Goal: Task Accomplishment & Management: Complete application form

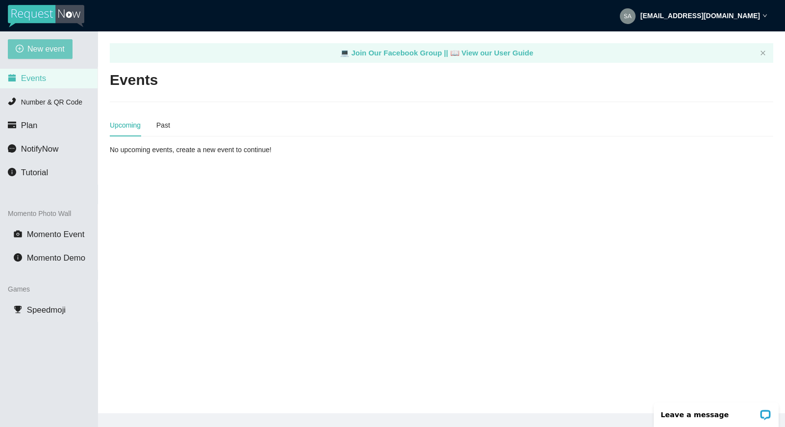
click at [30, 43] on span "New event" at bounding box center [45, 49] width 37 height 12
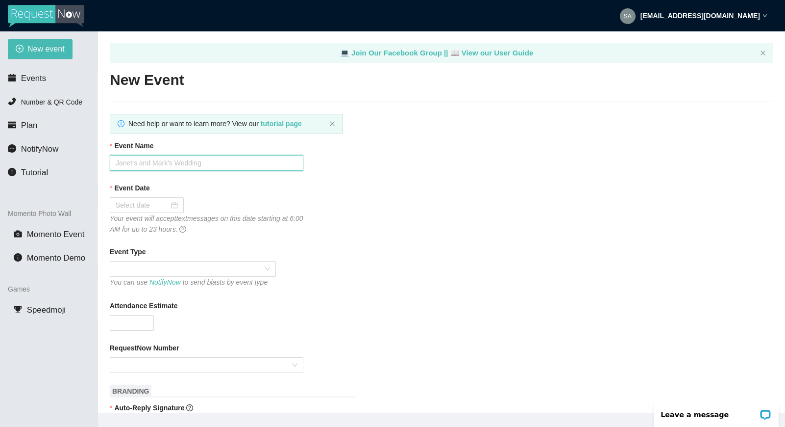
click at [213, 163] on input "Event Name" at bounding box center [207, 163] width 194 height 16
type input "[PERSON_NAME]'s and [PERSON_NAME]'s Wedding"
click at [171, 204] on div at bounding box center [147, 205] width 62 height 11
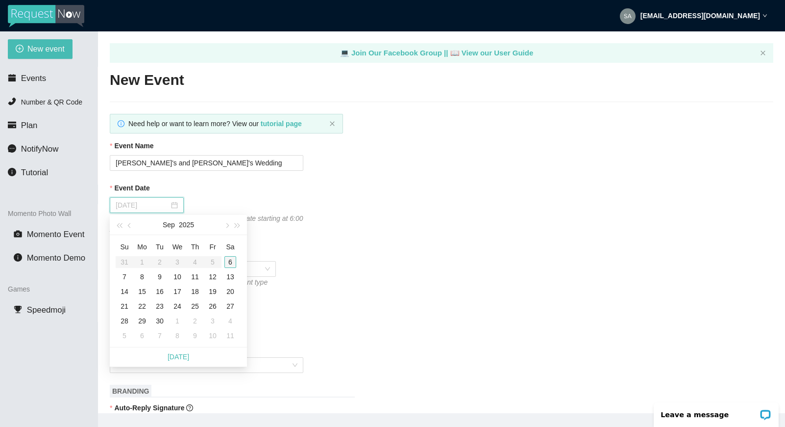
type input "[DATE]"
click at [227, 260] on div "6" at bounding box center [231, 262] width 12 height 12
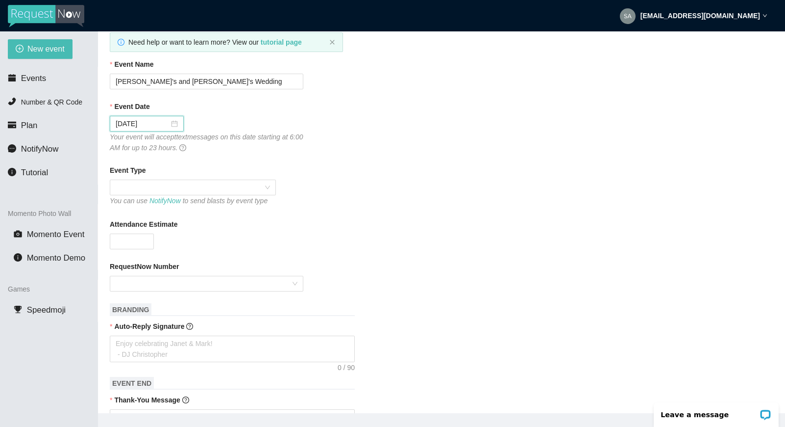
scroll to position [98, 0]
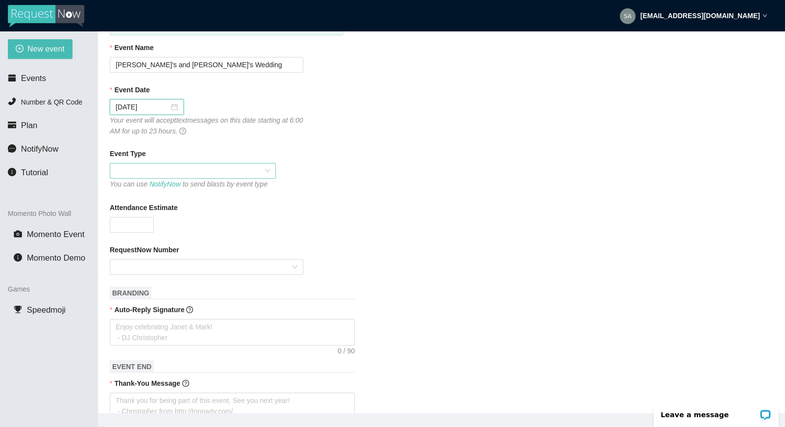
click at [265, 170] on span at bounding box center [193, 170] width 154 height 15
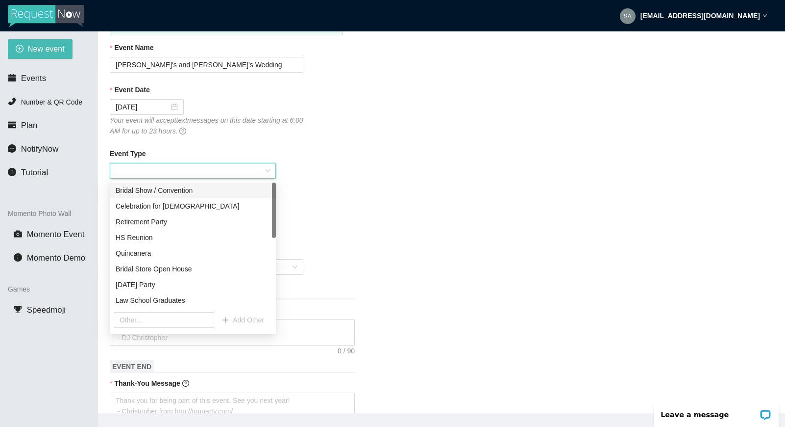
scroll to position [49, 0]
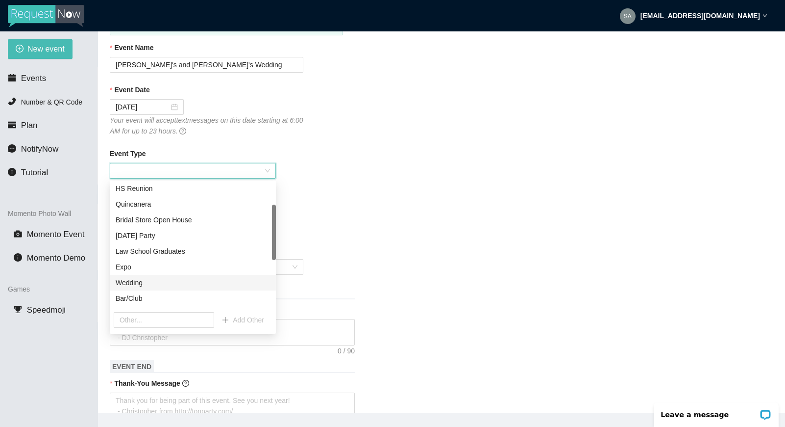
click at [198, 284] on div "Wedding" at bounding box center [193, 282] width 154 height 11
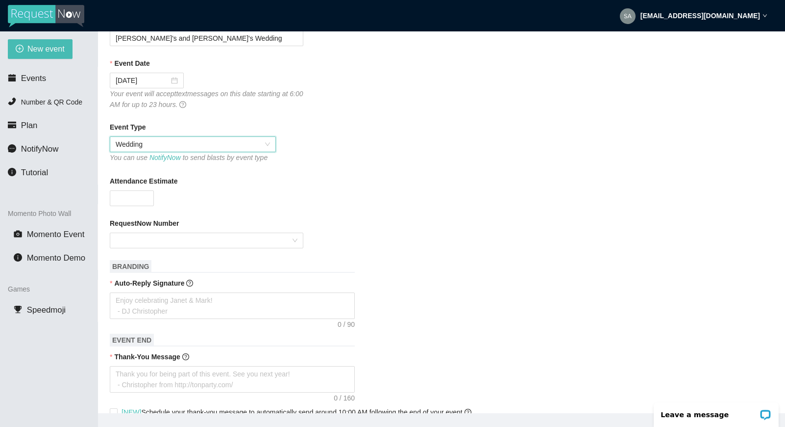
scroll to position [147, 0]
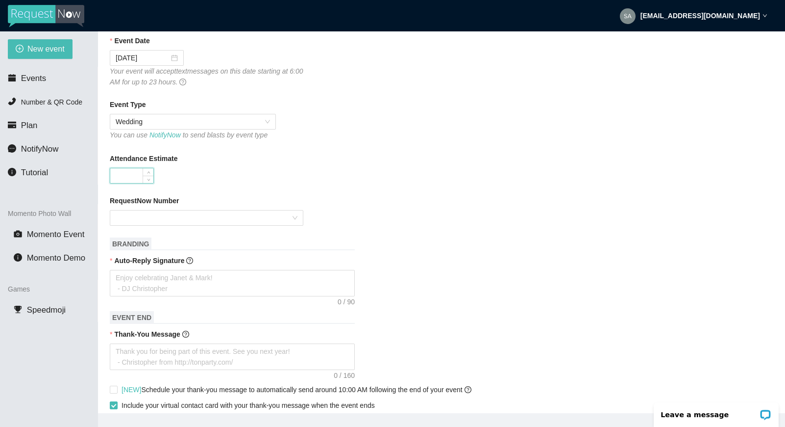
click at [137, 175] on input "Attendance Estimate" at bounding box center [131, 175] width 43 height 15
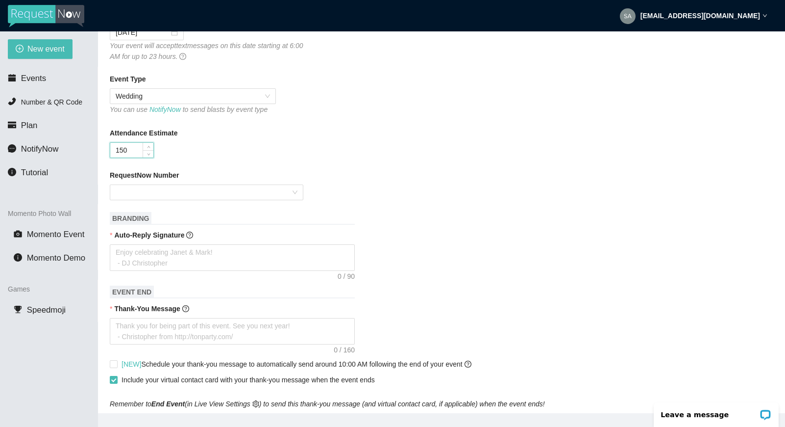
scroll to position [196, 0]
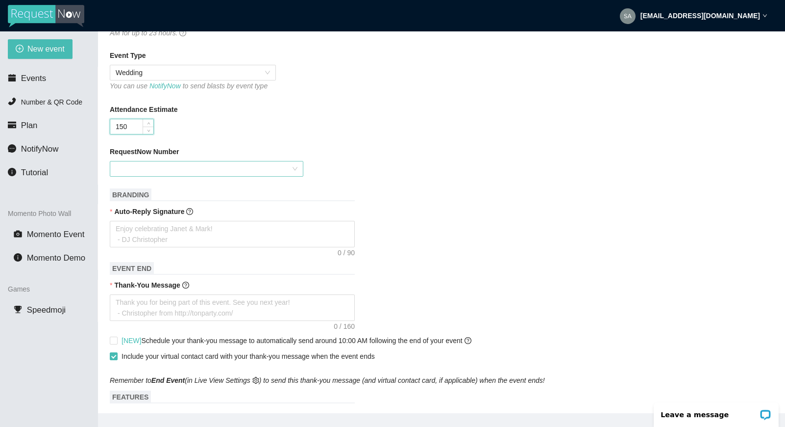
click at [298, 171] on div at bounding box center [207, 169] width 194 height 16
type input "150"
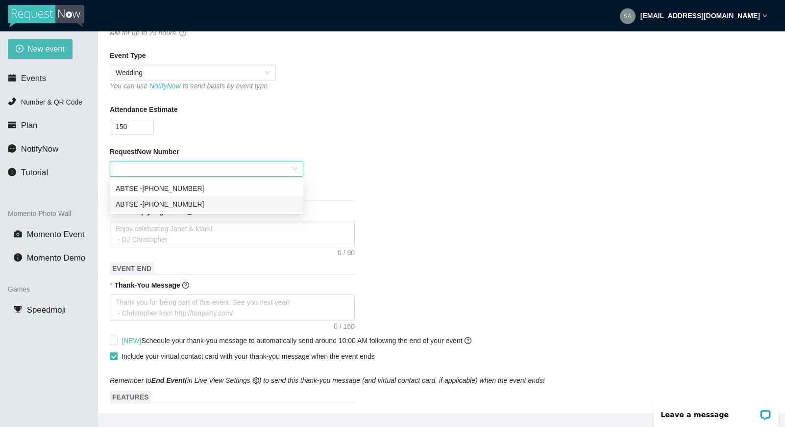
click at [261, 203] on div "ABTSE - [PHONE_NUMBER]" at bounding box center [207, 204] width 182 height 11
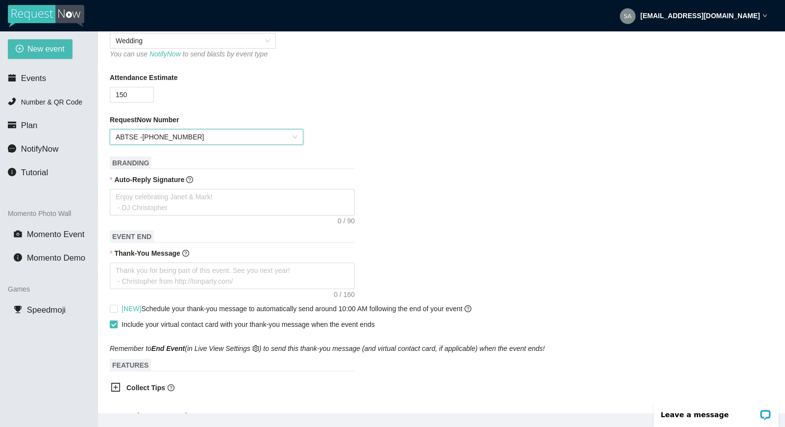
scroll to position [245, 0]
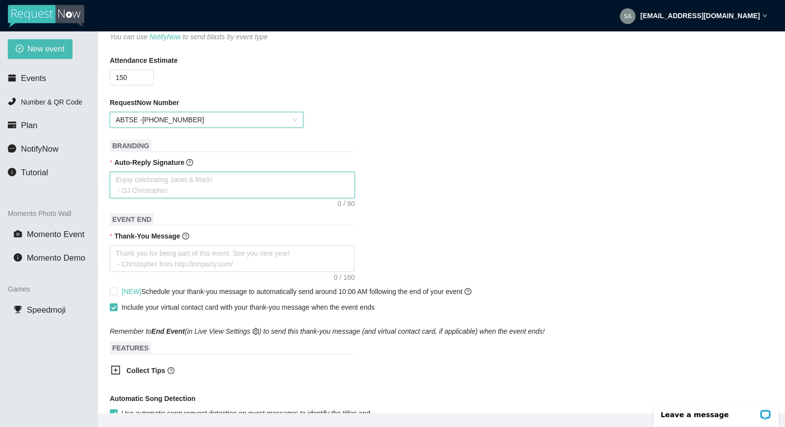
click at [188, 183] on textarea "Auto-Reply Signature" at bounding box center [232, 185] width 245 height 26
type textarea "E"
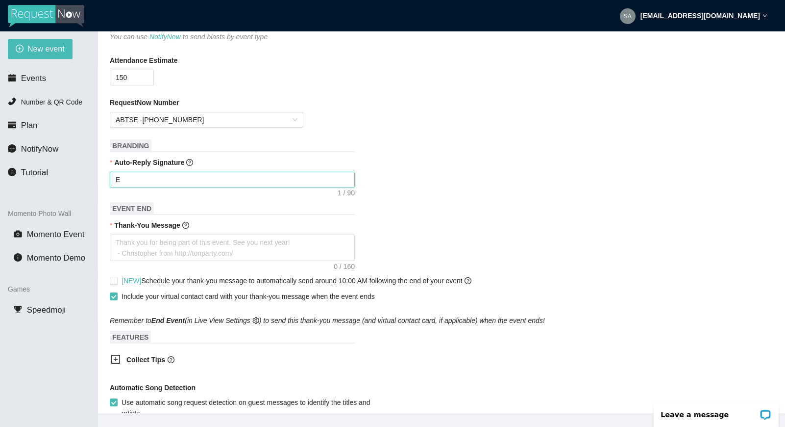
type textarea "En"
type textarea "Enj"
type textarea "Enjo"
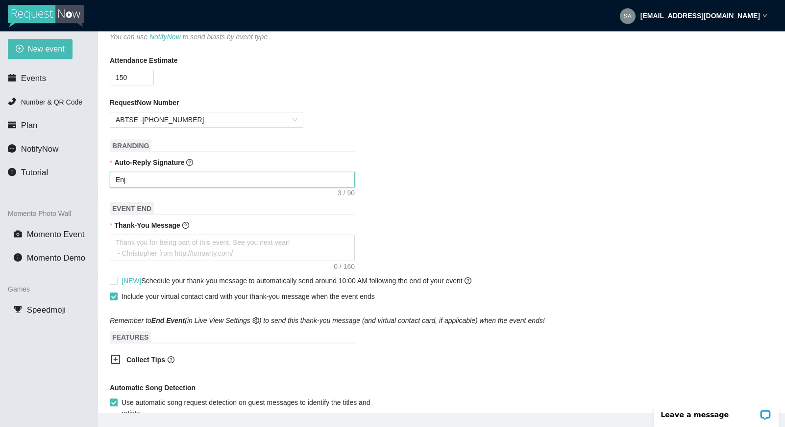
type textarea "Enjo"
type textarea "Enjoy"
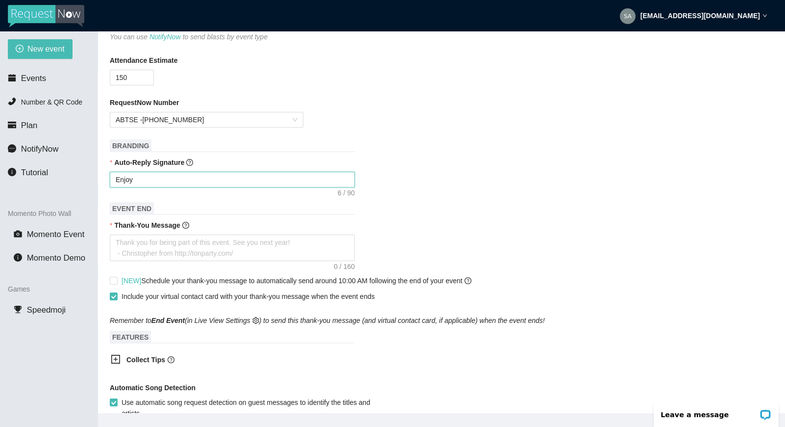
type textarea "Enjoy c"
type textarea "Enjoy ce"
type textarea "Enjoy cel"
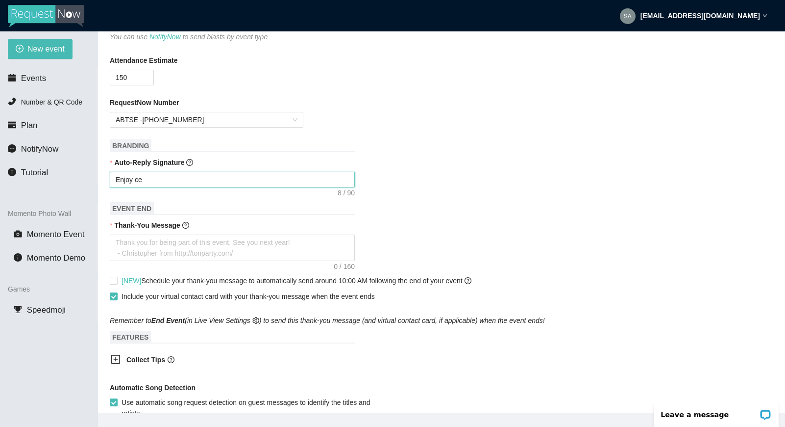
type textarea "Enjoy cel"
type textarea "Enjoy cele"
type textarea "Enjoy celeb"
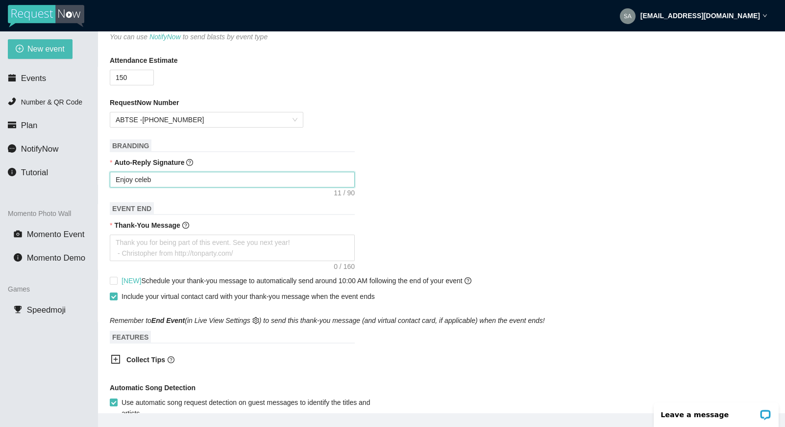
type textarea "Enjoy celebr"
type textarea "Enjoy celebra"
type textarea "Enjoy celebrat"
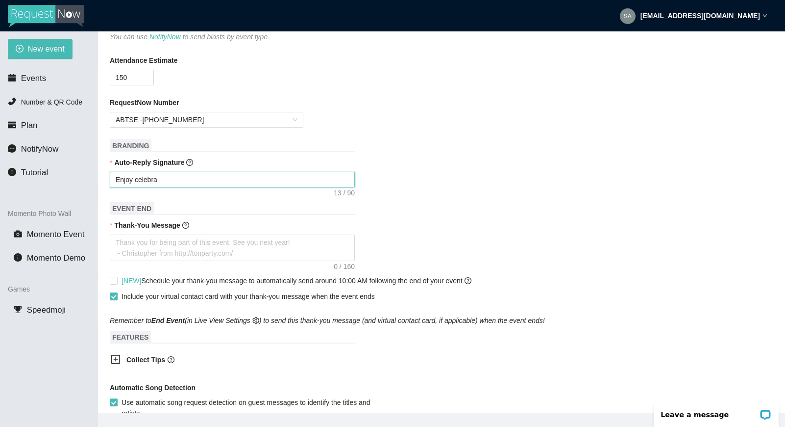
type textarea "Enjoy celebrat"
type textarea "Enjoy celebrati"
type textarea "Enjoy celebratin"
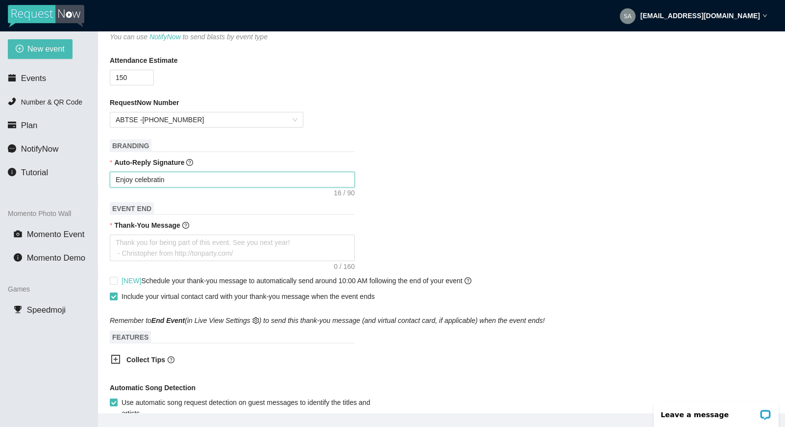
type textarea "Enjoy celebrating"
type textarea "Enjoy celebrating H"
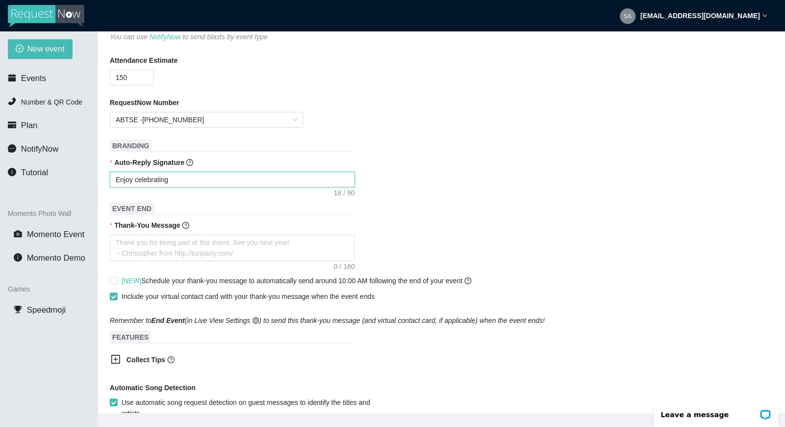
type textarea "Enjoy celebrating H"
type textarea "Enjoy celebrating Ha"
type textarea "Enjoy celebrating [PERSON_NAME]"
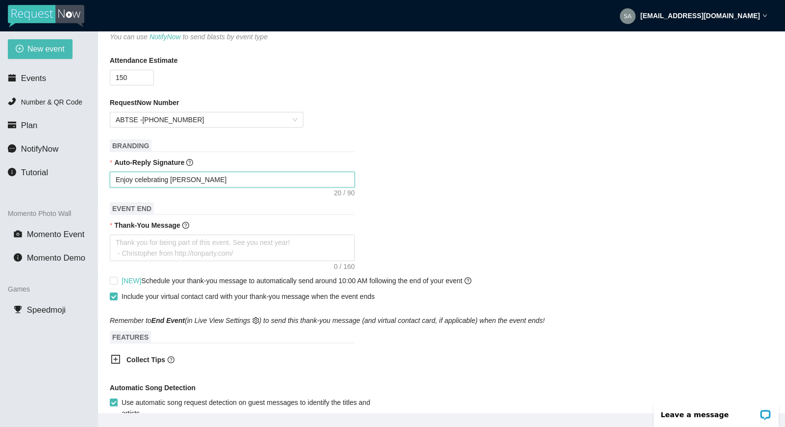
type textarea "Enjoy celebrating [PERSON_NAME]"
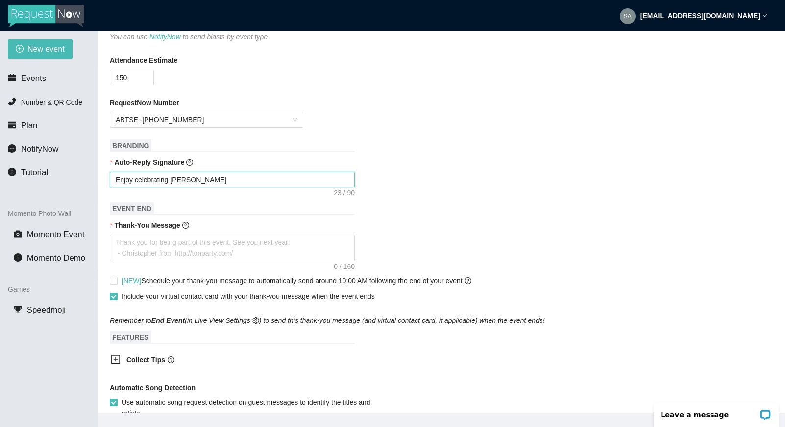
type textarea "Enjoy celebrating [PERSON_NAME]"
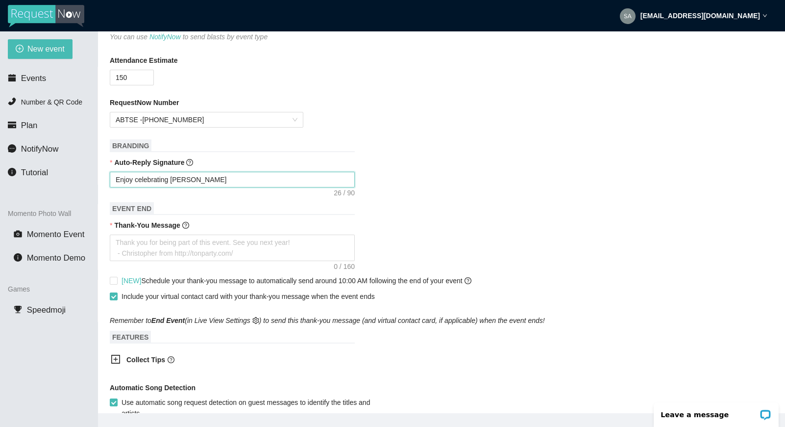
type textarea "Enjoy celebrating [PERSON_NAME] an"
type textarea "Enjoy celebrating [PERSON_NAME] and"
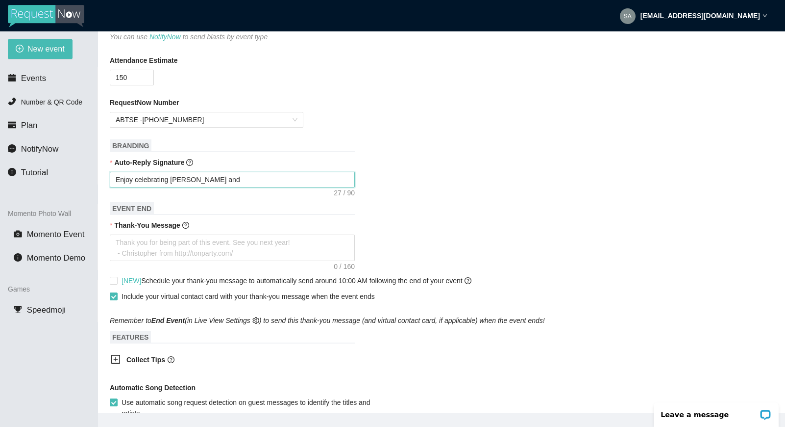
type textarea "Enjoy celebrating [PERSON_NAME] and"
type textarea "Enjoy celebrating [PERSON_NAME] and M"
type textarea "Enjoy celebrating [PERSON_NAME] and [PERSON_NAME]"
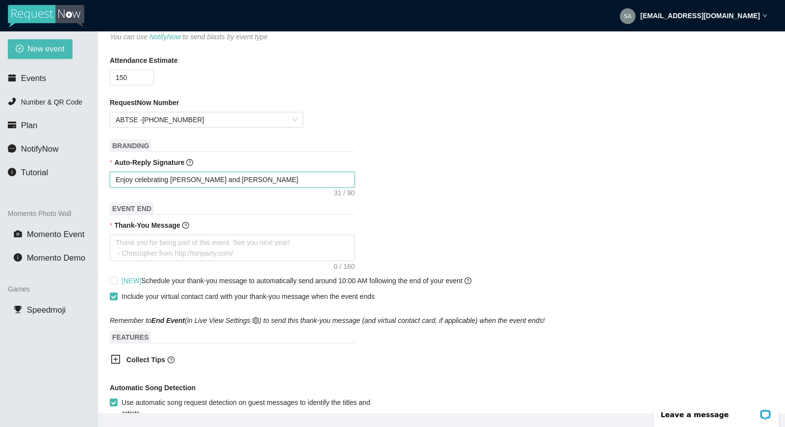
type textarea "Enjoy celebrating [PERSON_NAME] and [PERSON_NAME]"
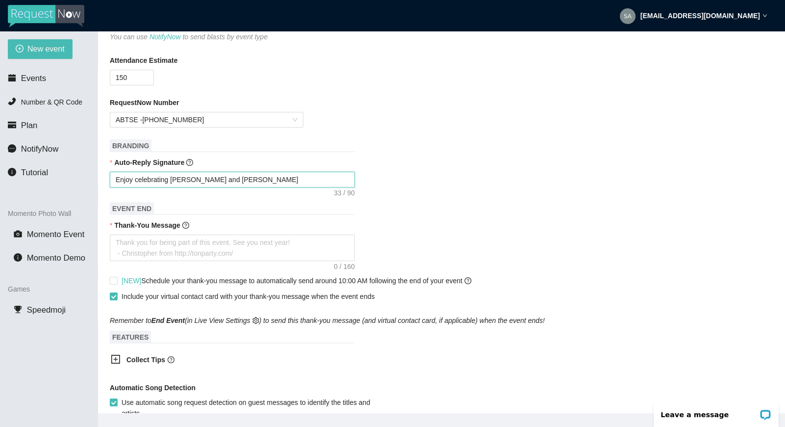
type textarea "Enjoy celebrating [PERSON_NAME] and [PERSON_NAME]"
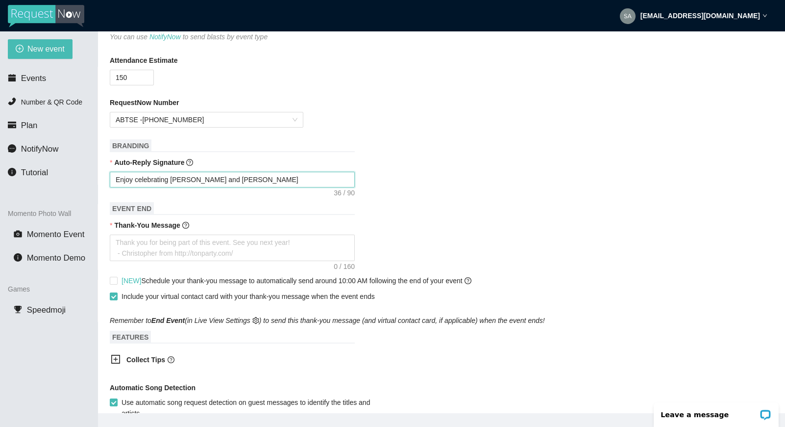
type textarea "Enjoy celebrating [PERSON_NAME] and [PERSON_NAME]!"
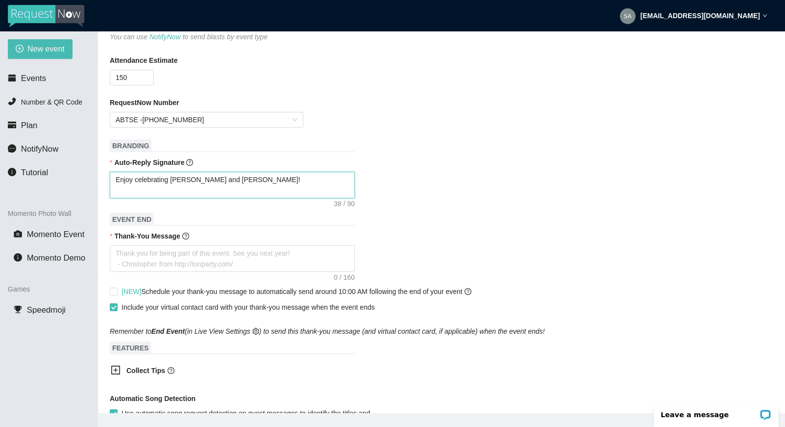
type textarea "Enjoy celebrating [PERSON_NAME] and [PERSON_NAME]! ~"
type textarea "Enjoy celebrating [PERSON_NAME] and [PERSON_NAME]! ~D"
type textarea "Enjoy celebrating [PERSON_NAME] and [PERSON_NAME]! ~DJ"
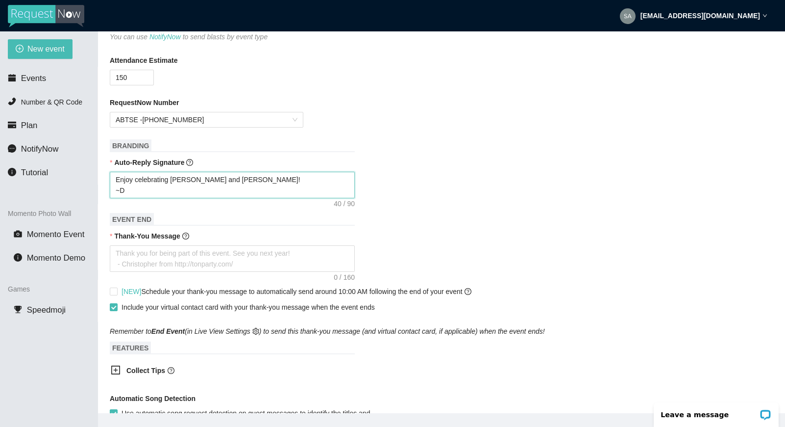
type textarea "Enjoy celebrating [PERSON_NAME] and [PERSON_NAME]! ~DJ"
type textarea "Enjoy celebrating [PERSON_NAME] and [PERSON_NAME]! ~DJ M"
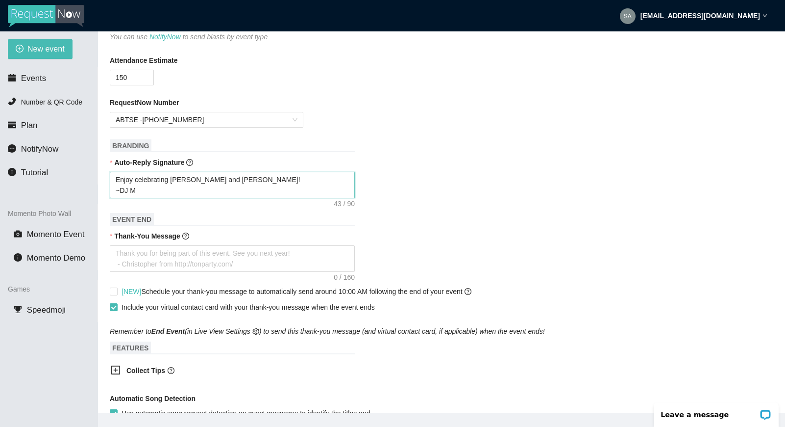
type textarea "Enjoy celebrating [PERSON_NAME] and [PERSON_NAME]! ~DJ [PERSON_NAME]"
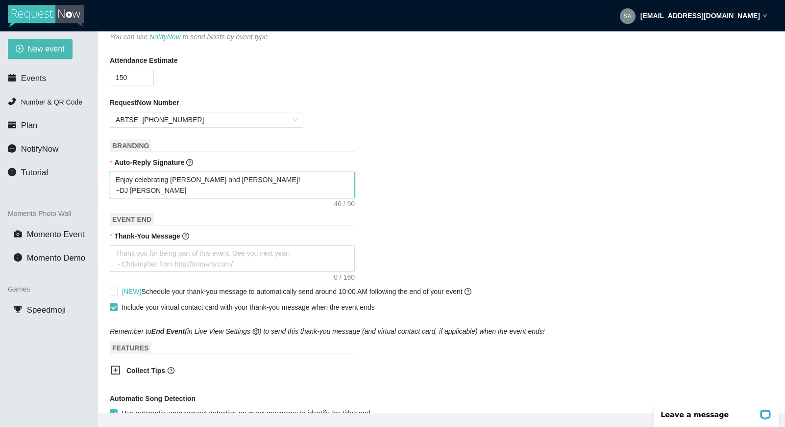
scroll to position [294, 0]
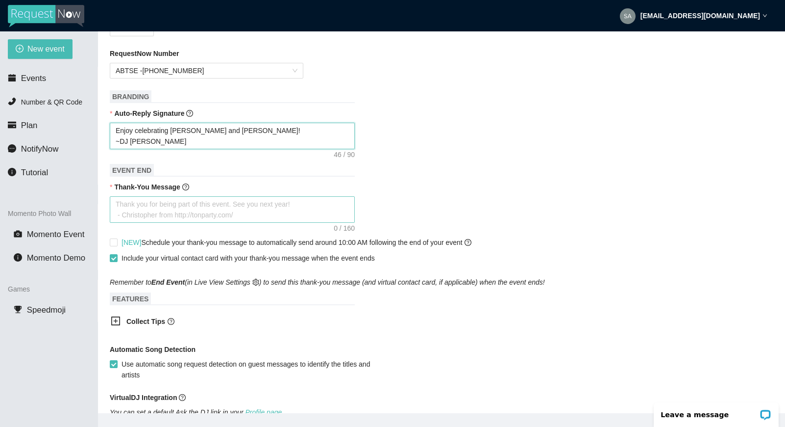
type textarea "Enjoy celebrating [PERSON_NAME] and [PERSON_NAME]! ~DJ [PERSON_NAME]"
click at [154, 204] on textarea "Thank-You Message" at bounding box center [232, 209] width 245 height 26
type textarea "T"
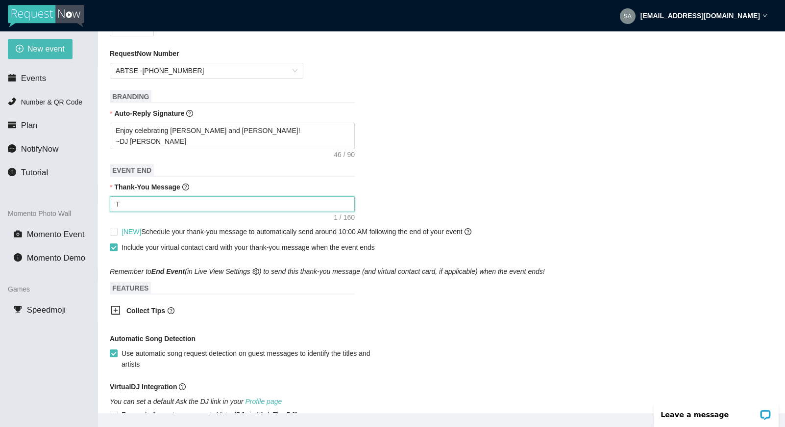
type textarea "Th"
type textarea "Tha"
type textarea "Than"
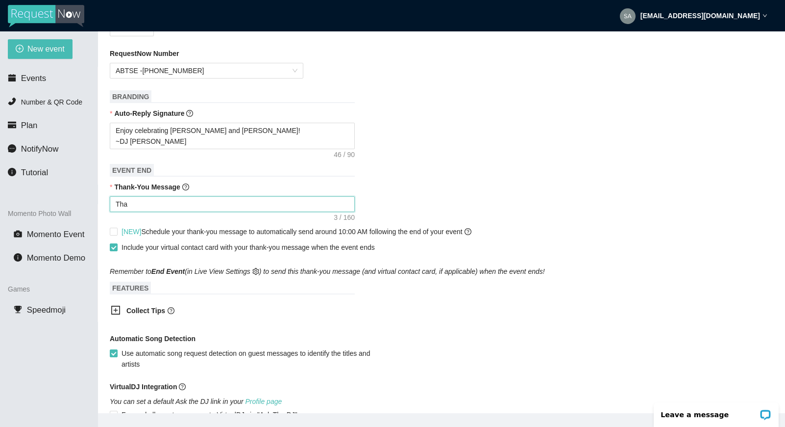
type textarea "Than"
type textarea "Thank"
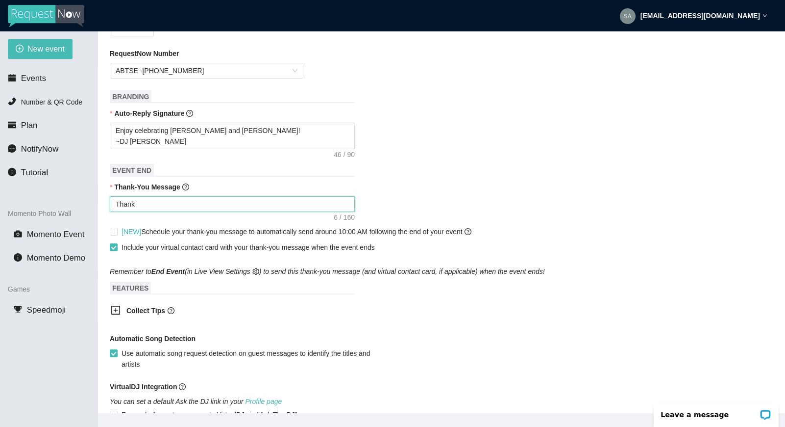
type textarea "Thank y"
type textarea "Thank yo"
type textarea "Thank you"
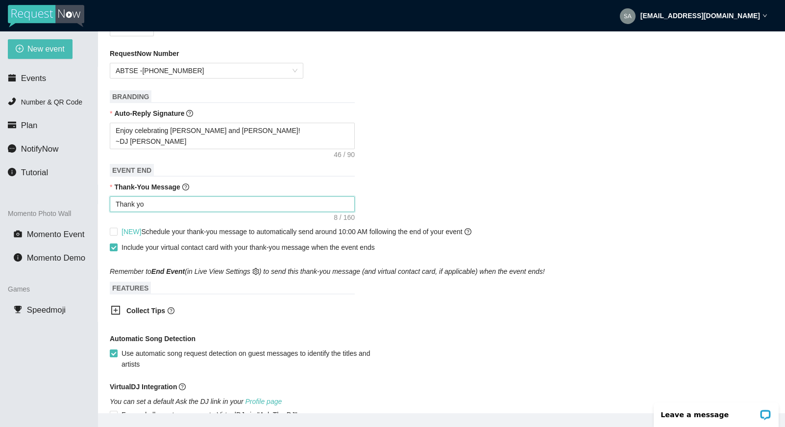
type textarea "Thank you"
type textarea "Thank you f"
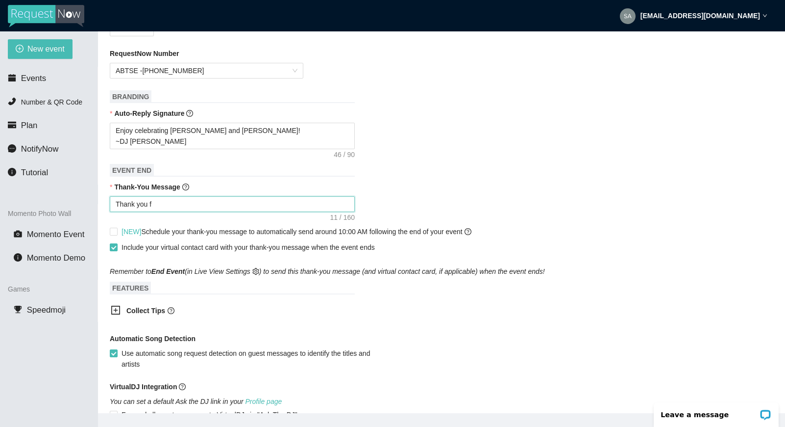
type textarea "Thank you fo"
type textarea "Thank you for"
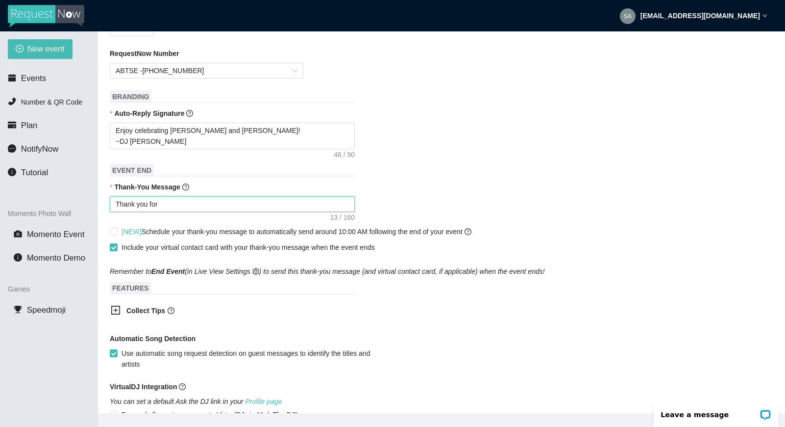
type textarea "Thank you for"
type textarea "Thank you for b"
type textarea "Thank you for be"
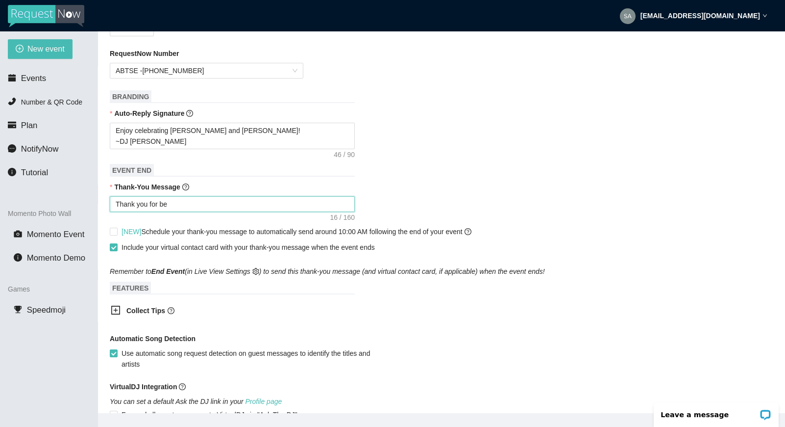
type textarea "Thank you for bei"
type textarea "Thank you for bein"
type textarea "Thank you for being"
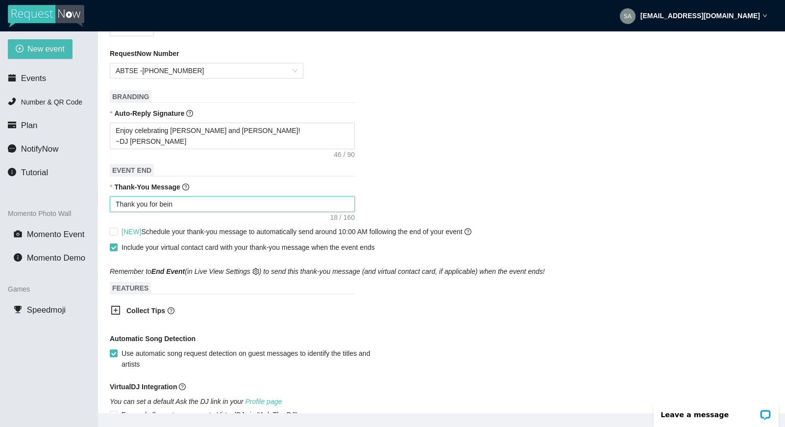
type textarea "Thank you for being"
type textarea "Thank you for being a"
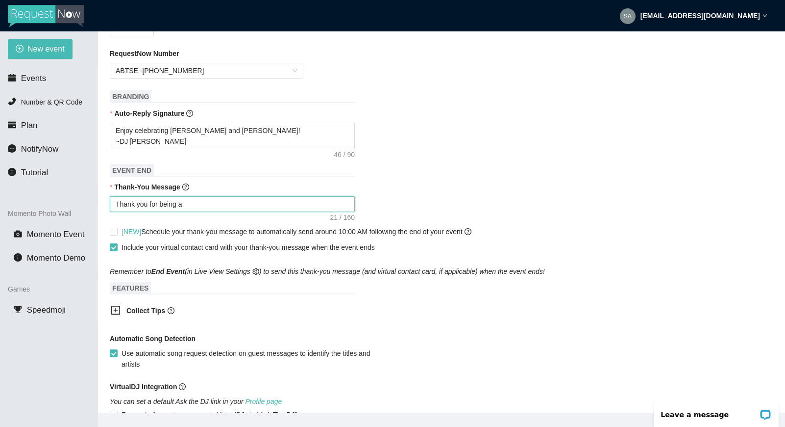
type textarea "Thank you for being a"
type textarea "Thank you for being a p"
type textarea "Thank you for being a pa"
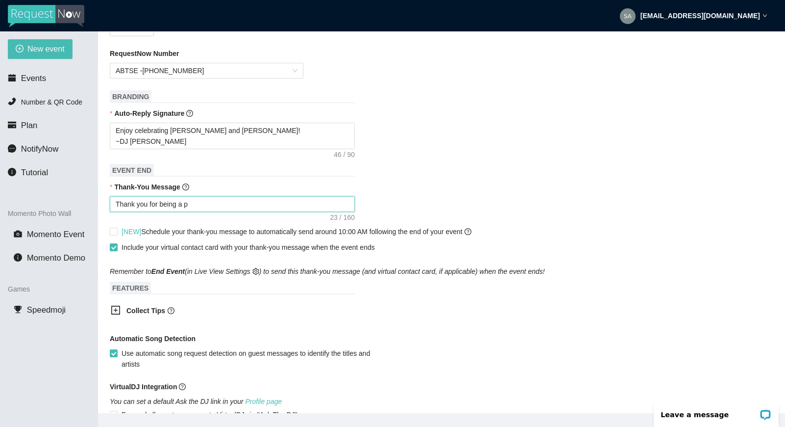
type textarea "Thank you for being a pa"
type textarea "Thank you for being a par"
type textarea "Thank you for being a part"
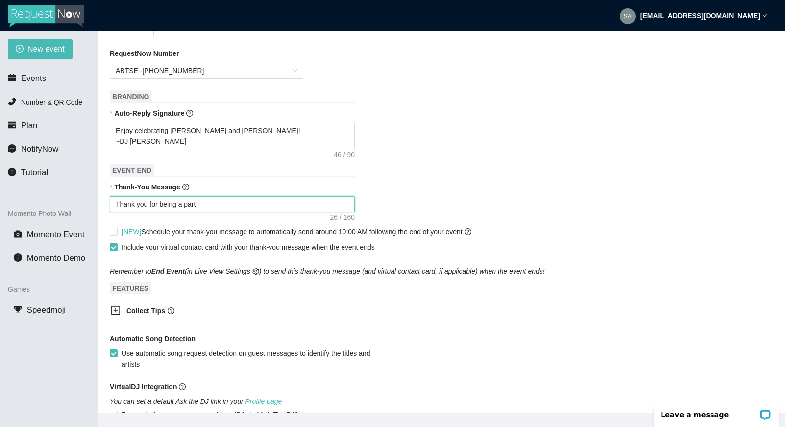
type textarea "Thank you for being a part"
type textarea "Thank you for being a part o"
type textarea "Thank you for being a part of"
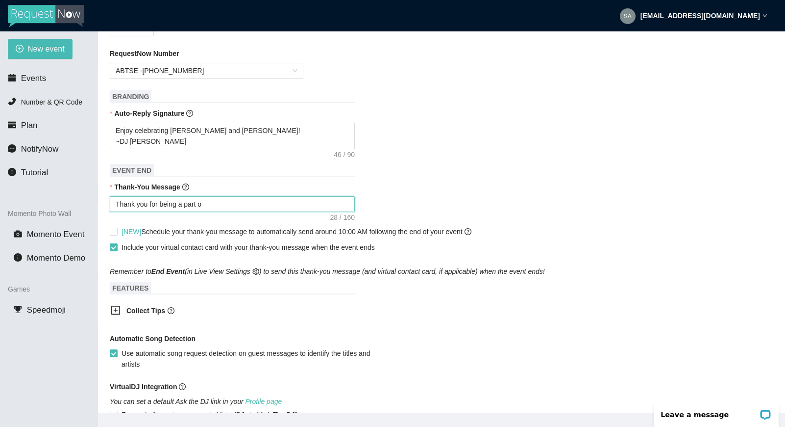
type textarea "Thank you for being a part of"
type textarea "Thank you for being a part of t"
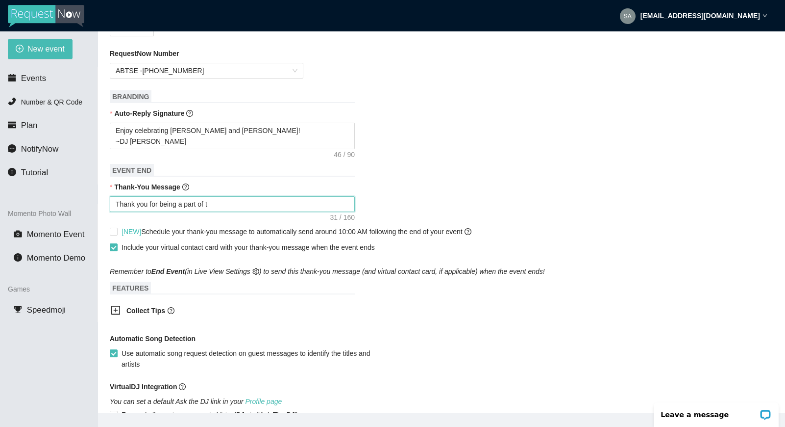
type textarea "Thank you for being a part of th"
type textarea "Thank you for being a part of thi"
type textarea "Thank you for being a part of this"
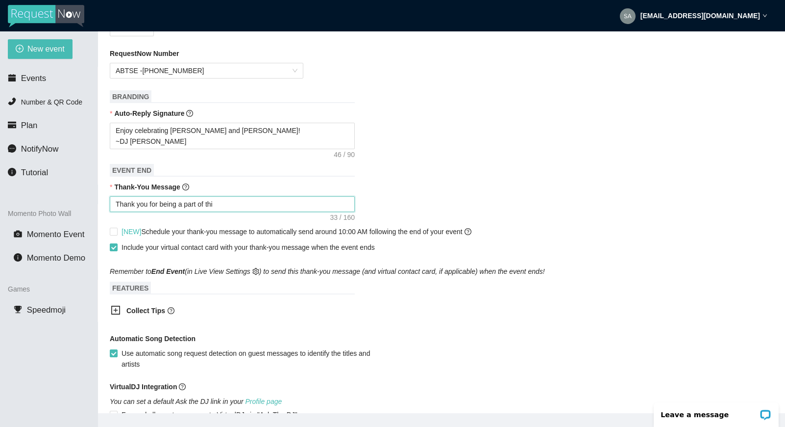
type textarea "Thank you for being a part of this"
type textarea "Thank you for being a part of this e"
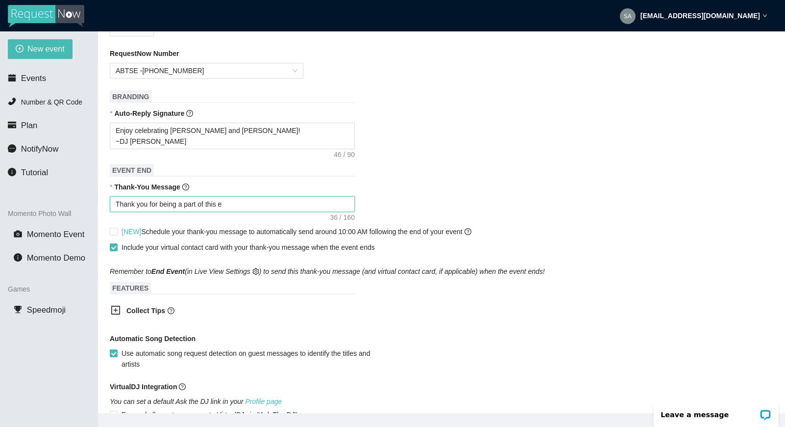
type textarea "Thank you for being a part of this ev"
type textarea "Thank you for being a part of this eve"
type textarea "Thank you for being a part of this even"
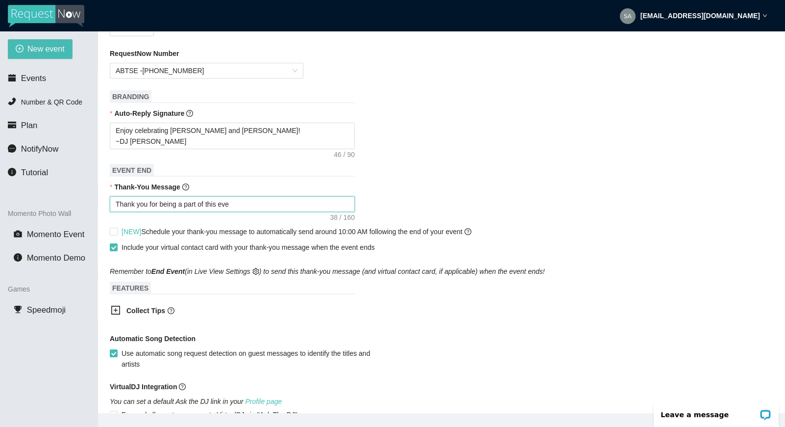
type textarea "Thank you for being a part of this even"
type textarea "Thank you for being a part of this event"
type textarea "Thank you for being a part of this event!"
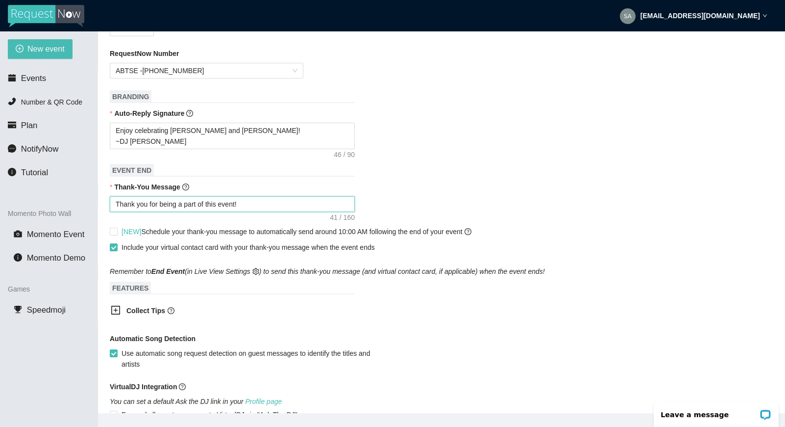
type textarea "Thank you for being a part of this event!"
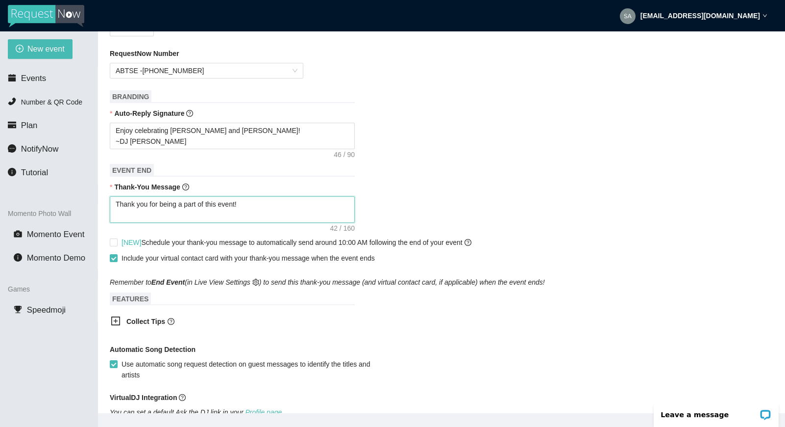
type textarea "Thank you for being a part of this event! D"
type textarea "Thank you for being a part of this event! DJ"
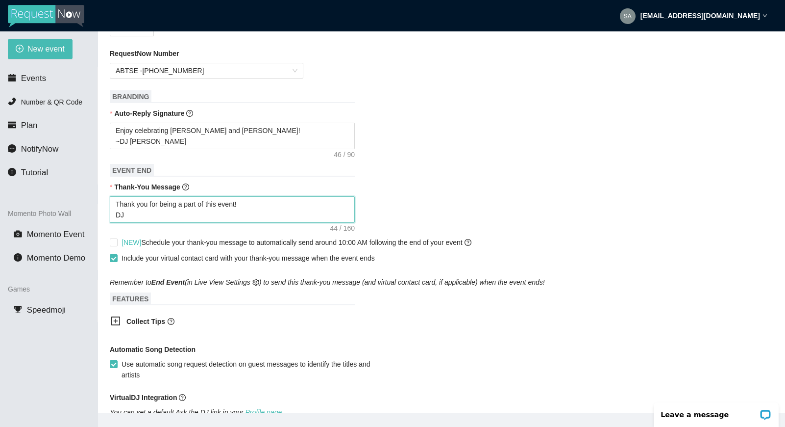
type textarea "Thank you for being a part of this event! DJ"
type textarea "Thank you for being a part of this event! DJ M"
type textarea "Thank you for being a part of this event! DJ Ma"
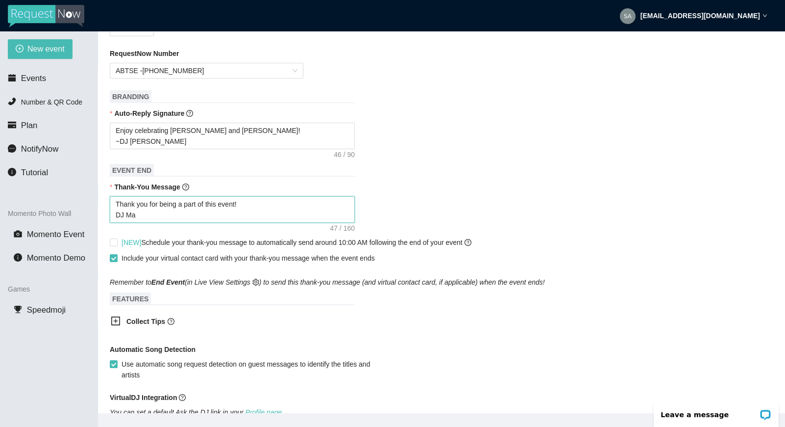
type textarea "Thank you for being a part of this event! DJ Mar"
type textarea "Thank you for being a part of this event! DJ [PERSON_NAME]"
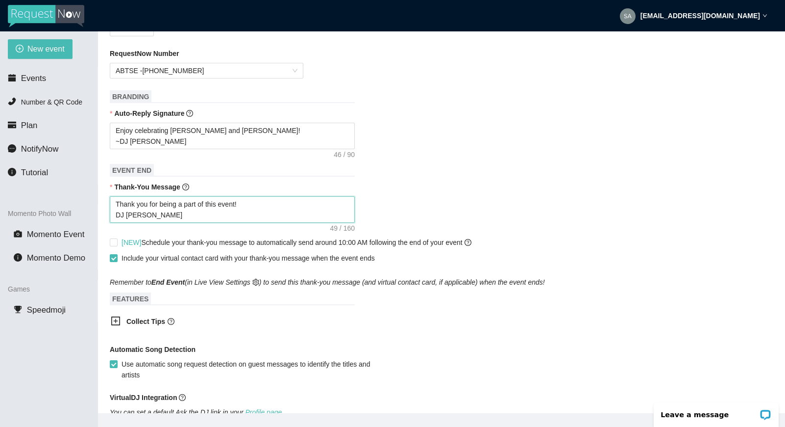
type textarea "Thank you for being a part of this event! DJ [PERSON_NAME]"
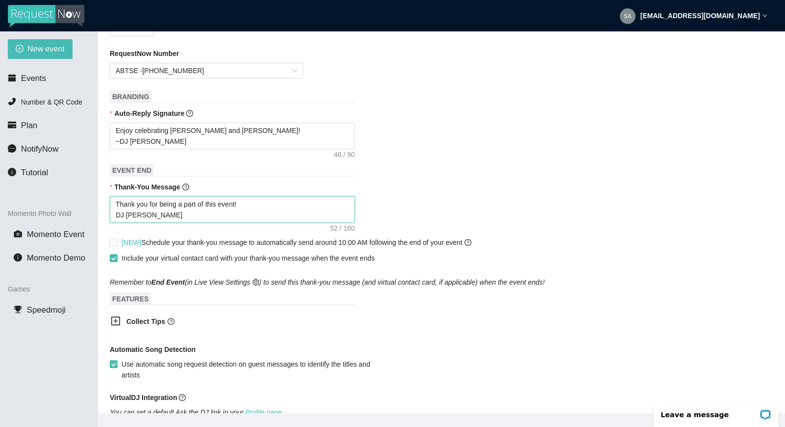
type textarea "Thank you for being a part of this event! DJ [PERSON_NAME] www"
click at [142, 214] on textarea "Thank you for being a part of this event! DJ [PERSON_NAME] [DOMAIN_NAME]" at bounding box center [232, 209] width 245 height 26
click at [143, 216] on textarea "Thank you for being a part of this event! DJ [PERSON_NAME] [DOMAIN_NAME]" at bounding box center [232, 209] width 245 height 26
drag, startPoint x: 143, startPoint y: 213, endPoint x: 190, endPoint y: 212, distance: 47.1
click at [190, 212] on textarea "Thank you for being a part of this event! DJ [PERSON_NAME] ([DOMAIN_NAME]" at bounding box center [232, 209] width 245 height 26
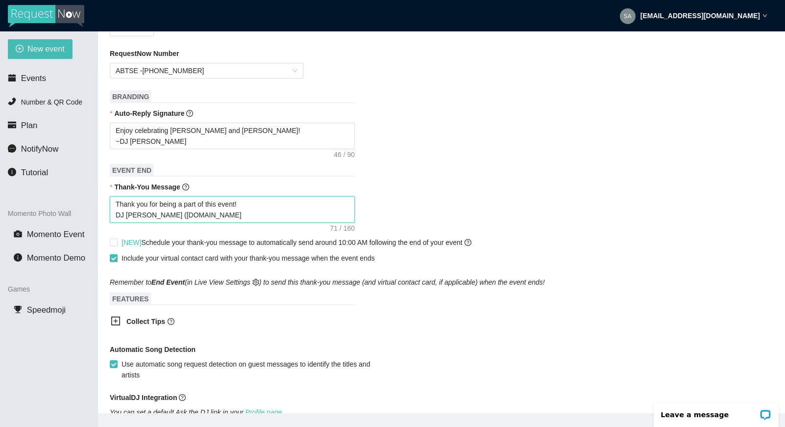
click at [189, 212] on textarea "Thank you for being a part of this event! DJ [PERSON_NAME] ([DOMAIN_NAME]" at bounding box center [232, 209] width 245 height 26
drag, startPoint x: 217, startPoint y: 214, endPoint x: 144, endPoint y: 213, distance: 72.6
click at [144, 213] on textarea "Thank you for being a part of this event! DJ [PERSON_NAME] ([DOMAIN_NAME]" at bounding box center [232, 209] width 245 height 26
paste textarea "[URL][DOMAIN_NAME]"
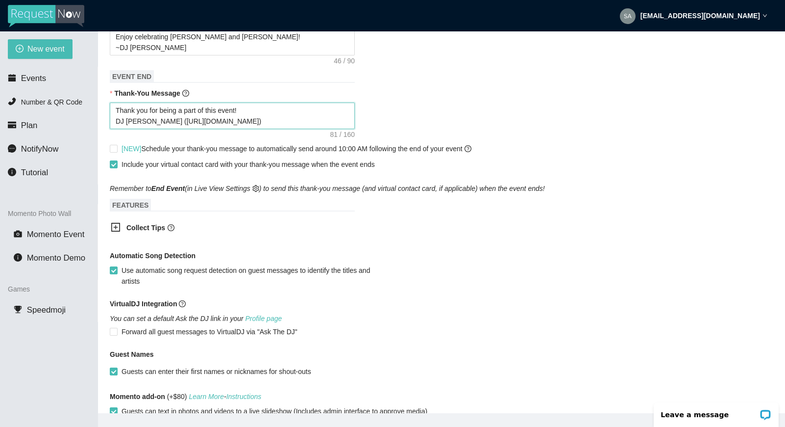
scroll to position [392, 0]
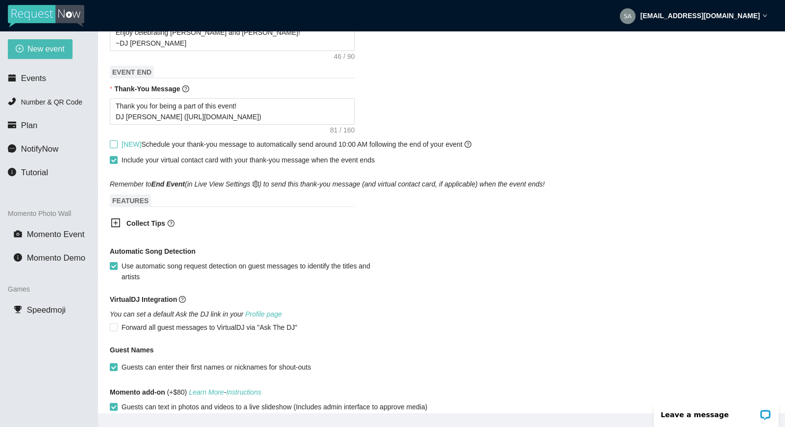
click at [116, 143] on input "[NEW] Schedule your thank-you message to automatically send around 10:00 AM fol…" at bounding box center [113, 143] width 7 height 7
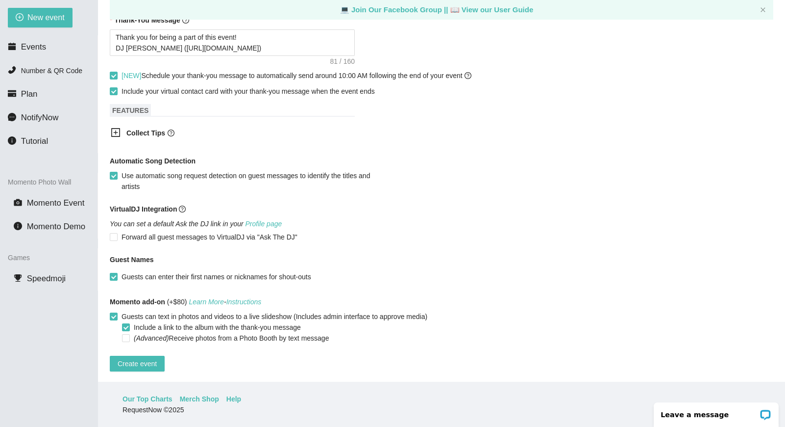
scroll to position [438, 0]
click at [130, 356] on span "Create event" at bounding box center [137, 361] width 39 height 11
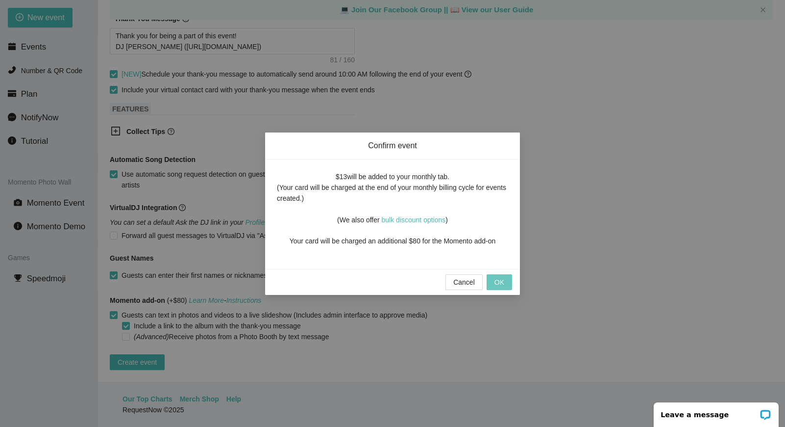
click at [501, 281] on span "OK" at bounding box center [500, 282] width 10 height 11
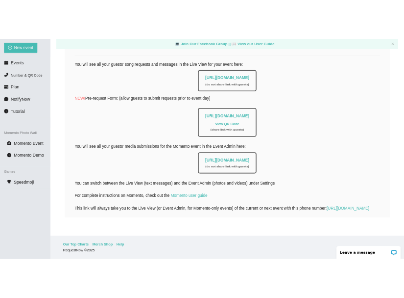
scroll to position [182, 0]
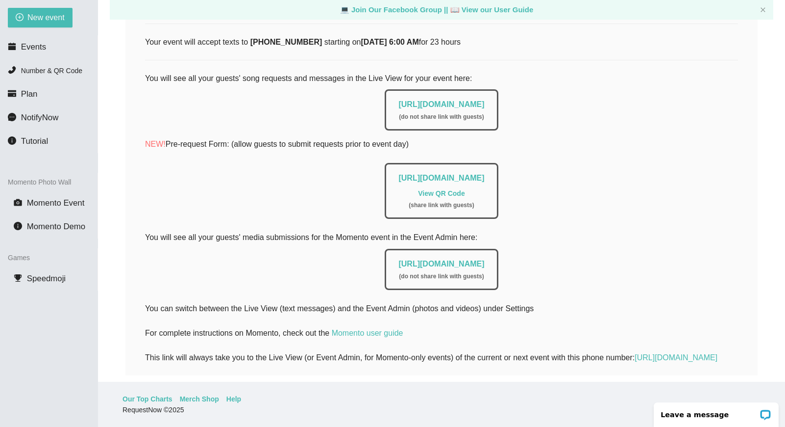
click at [439, 191] on link "View QR Code" at bounding box center [441, 193] width 47 height 8
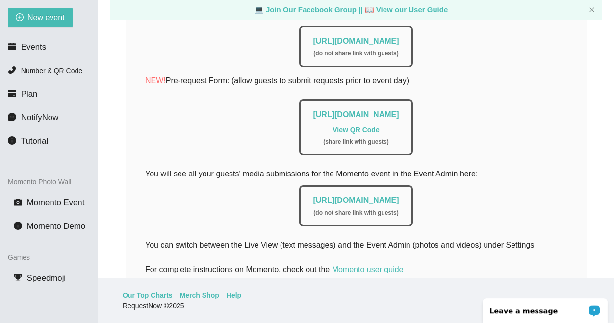
scroll to position [294, 0]
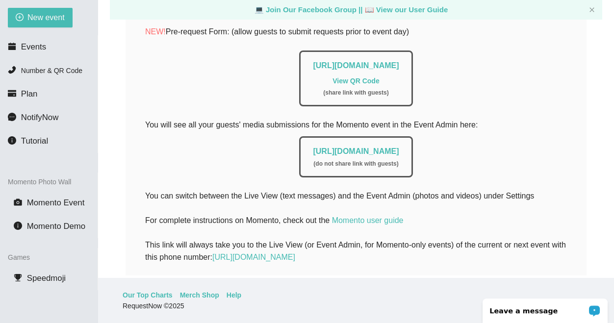
click at [354, 78] on link "View QR Code" at bounding box center [355, 81] width 47 height 8
click at [359, 80] on link "View QR Code" at bounding box center [355, 81] width 47 height 8
